Goal: Participate in discussion: Engage in conversation with other users on a specific topic

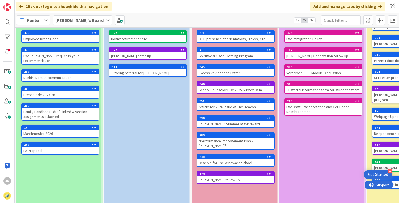
scroll to position [66, 0]
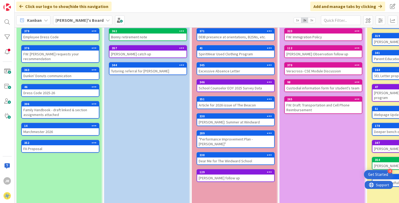
click at [54, 148] on div "FA Proposal" at bounding box center [60, 148] width 77 height 7
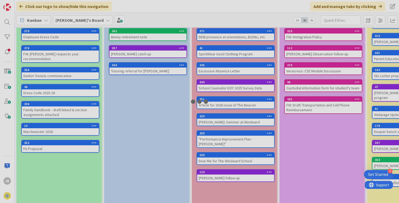
click at [54, 148] on div at bounding box center [199, 101] width 399 height 203
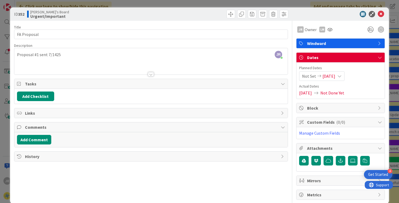
scroll to position [8, 0]
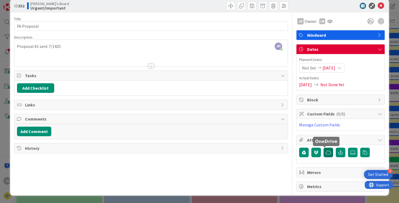
click at [326, 151] on icon "button" at bounding box center [328, 152] width 5 height 4
click at [326, 152] on icon "button" at bounding box center [328, 152] width 5 height 4
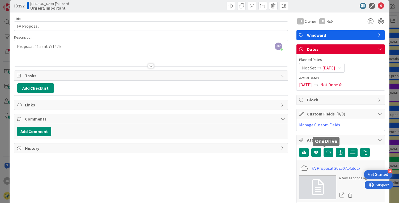
click at [56, 47] on div "JR [PERSON_NAME] joined 17 m ago Proposal #1 sent 7/1425" at bounding box center [151, 53] width 274 height 26
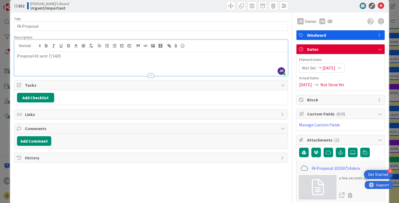
click at [56, 56] on p "Proposal #1 sent 7/1425" at bounding box center [151, 56] width 269 height 6
click at [72, 60] on div "Proposal #1 sent [DATE]" at bounding box center [151, 64] width 274 height 24
click at [40, 141] on button "Add Comment" at bounding box center [34, 141] width 34 height 10
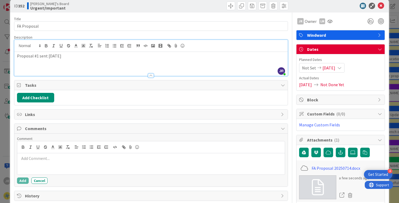
click at [40, 141] on div at bounding box center [151, 147] width 268 height 12
click at [22, 181] on button "Add" at bounding box center [23, 180] width 12 height 6
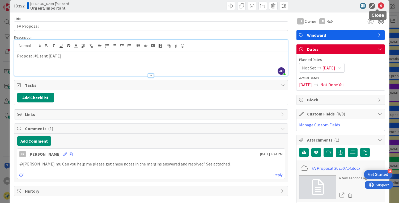
click at [378, 6] on icon at bounding box center [381, 6] width 6 height 6
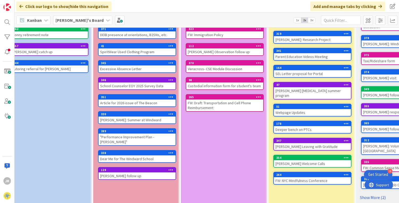
scroll to position [68, 99]
